Goal: Task Accomplishment & Management: Manage account settings

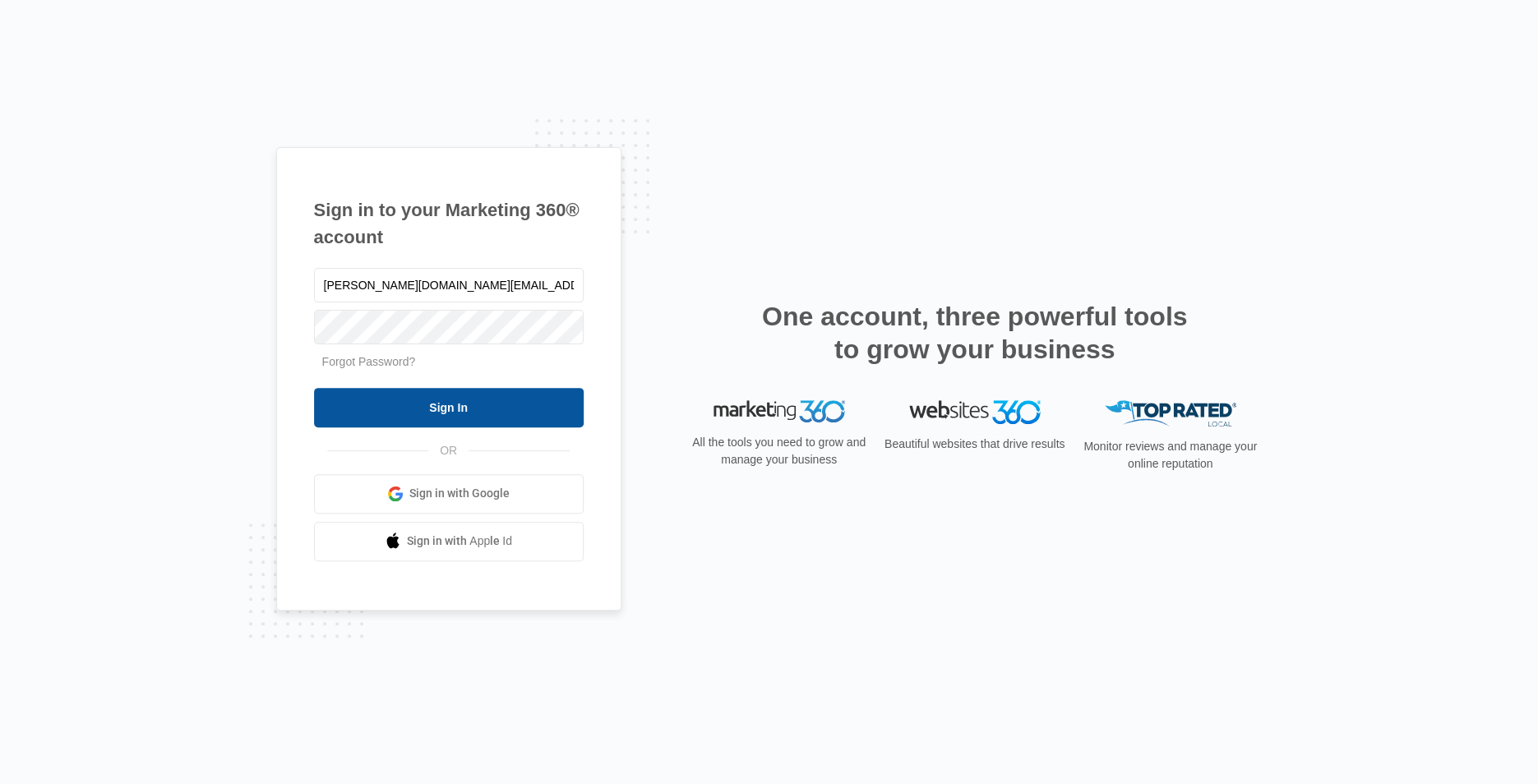
type input "[PERSON_NAME][DOMAIN_NAME][EMAIL_ADDRESS][DOMAIN_NAME]"
click at [405, 423] on input "Sign In" at bounding box center [449, 407] width 269 height 40
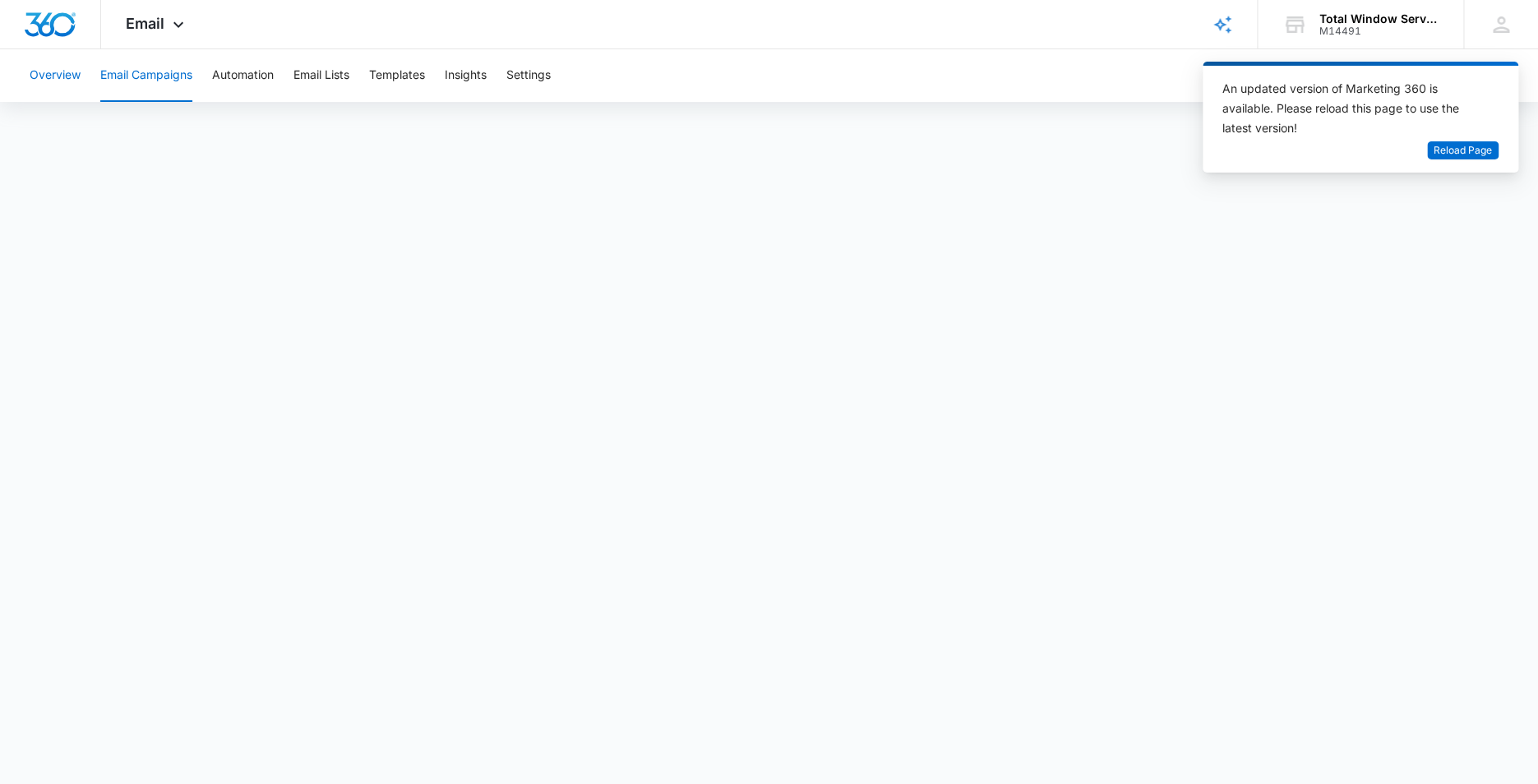
click at [67, 85] on button "Overview" at bounding box center [54, 75] width 51 height 52
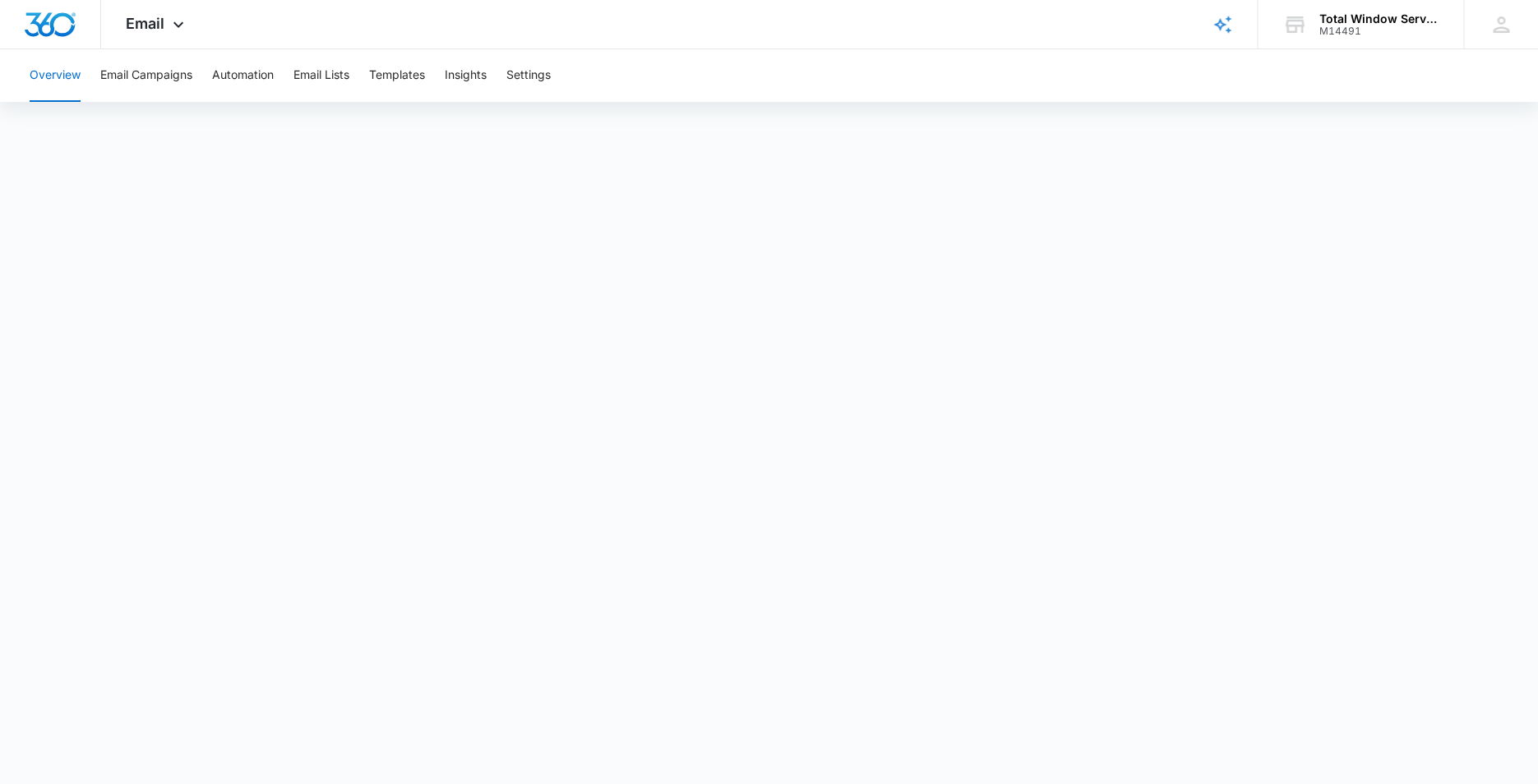
click at [70, 78] on button "Overview" at bounding box center [54, 75] width 51 height 52
